Goal: Information Seeking & Learning: Learn about a topic

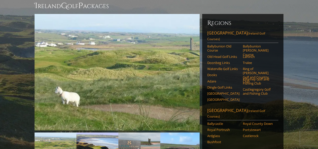
scroll to position [51, 0]
click at [229, 30] on link "Southwest Ireland (Ireland Golf Courses)" at bounding box center [242, 36] width 71 height 13
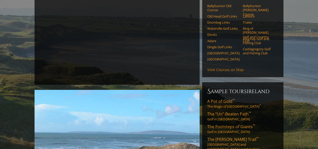
scroll to position [77, 0]
click at [220, 67] on link "View Courses on Map" at bounding box center [225, 69] width 37 height 5
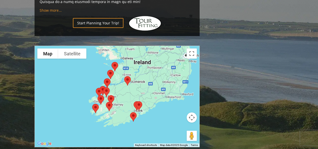
scroll to position [512, 0]
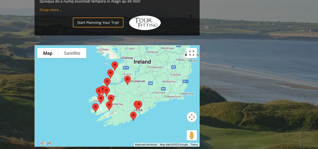
click at [191, 48] on button "Toggle fullscreen view" at bounding box center [192, 53] width 10 height 10
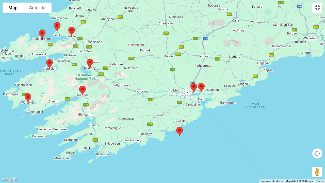
click at [179, 130] on img at bounding box center [179, 131] width 11 height 13
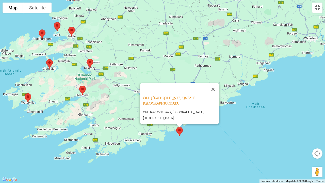
click at [211, 95] on button "Close" at bounding box center [213, 89] width 12 height 12
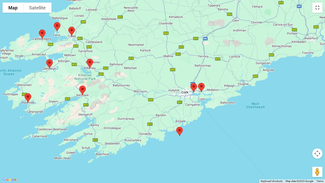
click at [201, 87] on img at bounding box center [201, 87] width 11 height 13
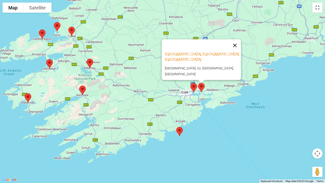
click at [230, 52] on button "Close" at bounding box center [235, 45] width 12 height 12
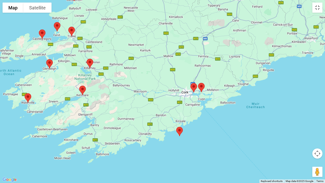
click at [194, 85] on img at bounding box center [193, 87] width 11 height 13
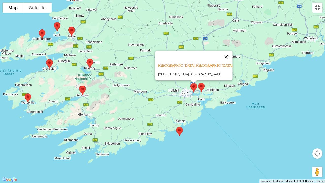
click at [220, 54] on button "Close" at bounding box center [226, 57] width 12 height 12
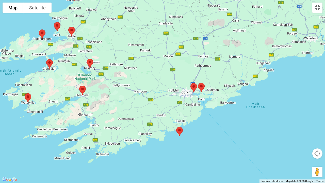
click at [83, 89] on img at bounding box center [82, 90] width 11 height 13
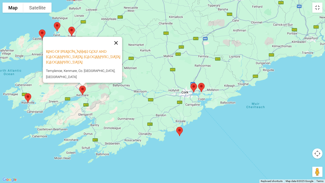
click at [118, 49] on button "Close" at bounding box center [116, 43] width 12 height 12
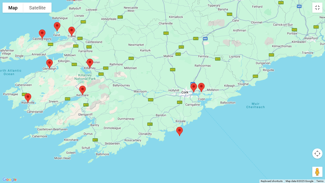
click at [27, 96] on img at bounding box center [28, 97] width 11 height 13
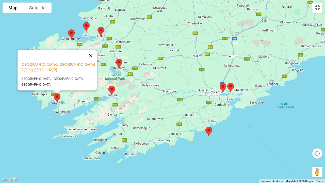
click at [92, 57] on button "Close" at bounding box center [91, 56] width 12 height 12
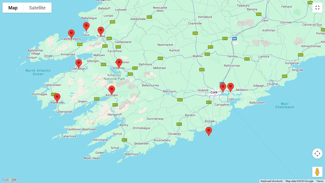
click at [119, 62] on img at bounding box center [119, 63] width 11 height 13
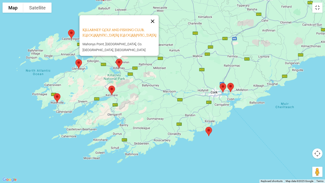
click at [154, 23] on button "Close" at bounding box center [153, 21] width 12 height 12
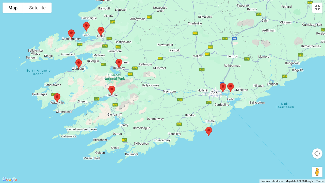
click at [77, 67] on img at bounding box center [78, 63] width 11 height 13
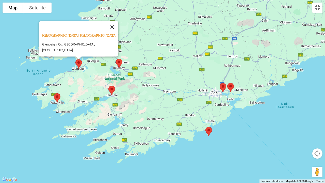
click at [110, 30] on button "Close" at bounding box center [112, 27] width 12 height 12
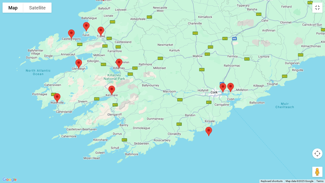
click at [72, 31] on img at bounding box center [71, 33] width 11 height 13
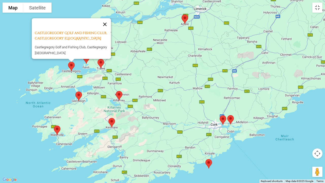
click at [107, 21] on button "Close" at bounding box center [105, 24] width 12 height 12
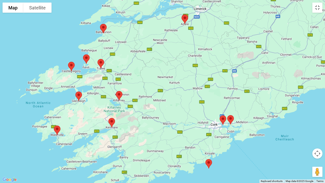
click at [86, 59] on img at bounding box center [86, 58] width 11 height 13
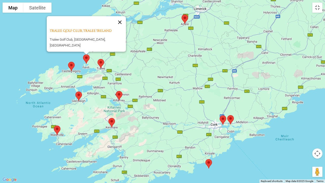
click at [114, 23] on button "Close" at bounding box center [120, 22] width 12 height 12
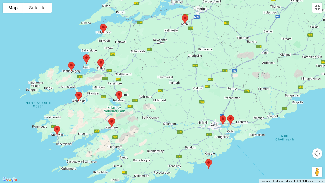
click at [103, 62] on img at bounding box center [100, 63] width 11 height 13
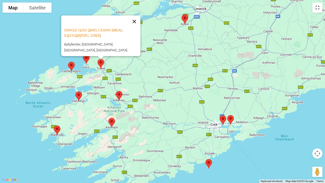
click at [135, 28] on button "Close" at bounding box center [134, 21] width 12 height 12
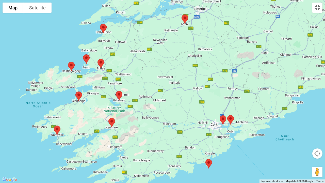
click at [102, 27] on img at bounding box center [103, 28] width 11 height 13
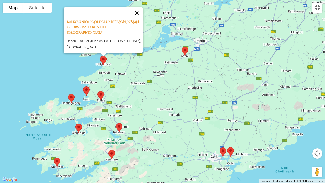
click at [139, 19] on button "Close" at bounding box center [137, 13] width 12 height 12
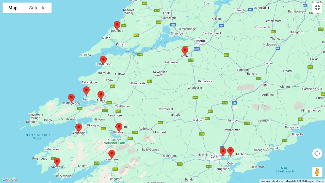
click at [117, 27] on img at bounding box center [117, 25] width 11 height 13
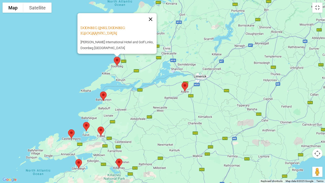
click at [152, 21] on button "Close" at bounding box center [151, 19] width 12 height 12
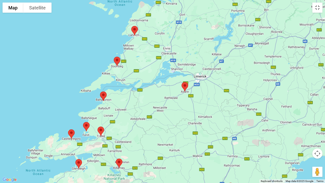
click at [135, 26] on img at bounding box center [134, 30] width 11 height 13
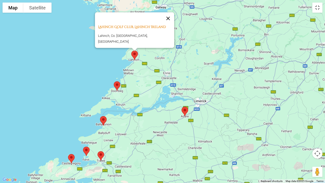
click at [166, 22] on button "Close" at bounding box center [168, 18] width 12 height 12
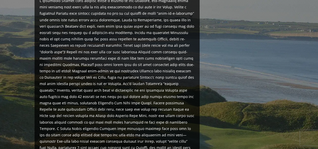
scroll to position [356, 0]
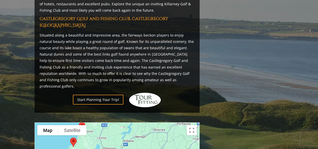
scroll to position [1407, 0]
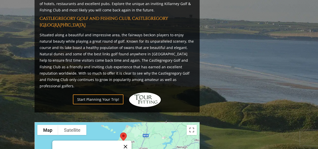
click at [128, 141] on button "Close" at bounding box center [125, 147] width 12 height 12
